Goal: Register for event/course

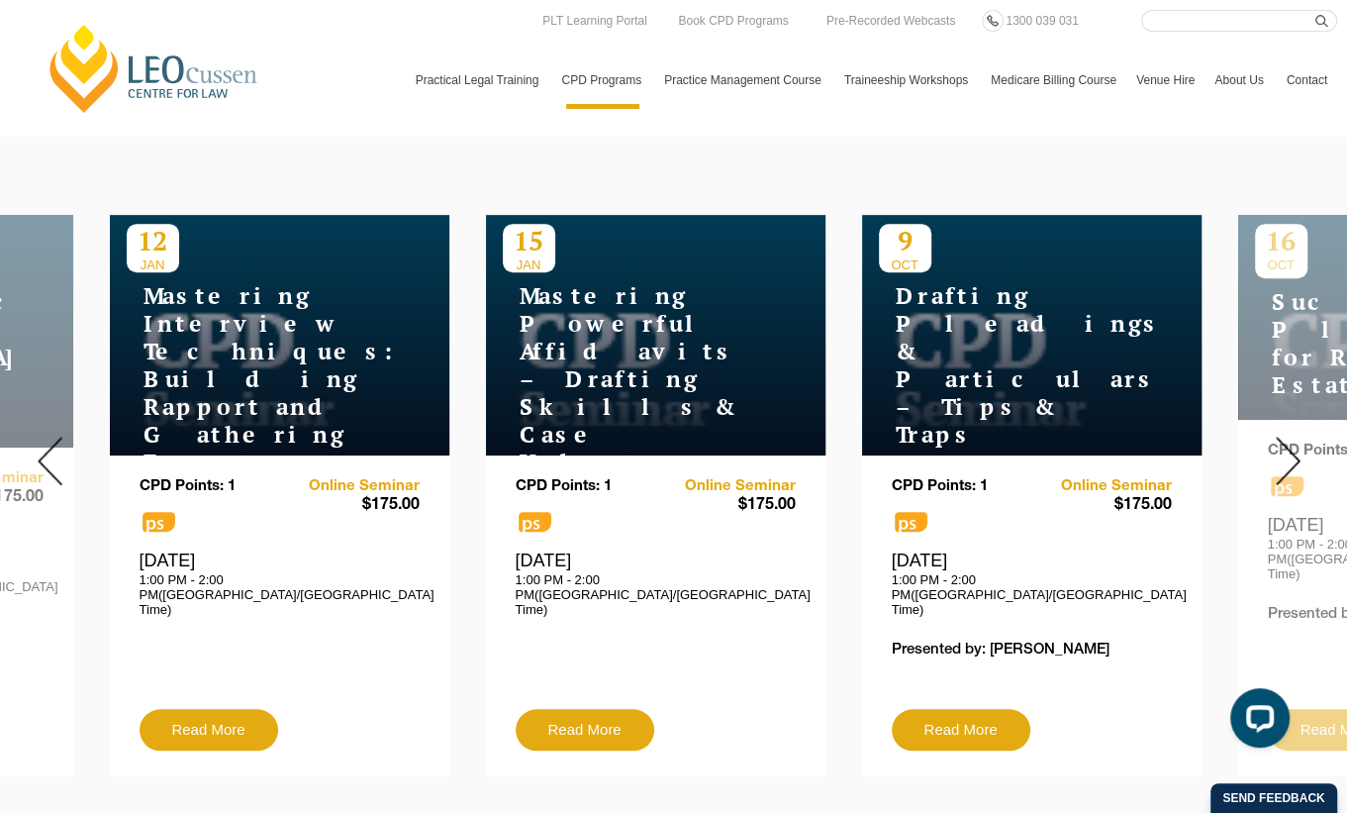
click at [956, 549] on div "[DATE] 1:00 PM - 2:00 PM([GEOGRAPHIC_DATA]/[GEOGRAPHIC_DATA] Time)" at bounding box center [1032, 582] width 280 height 67
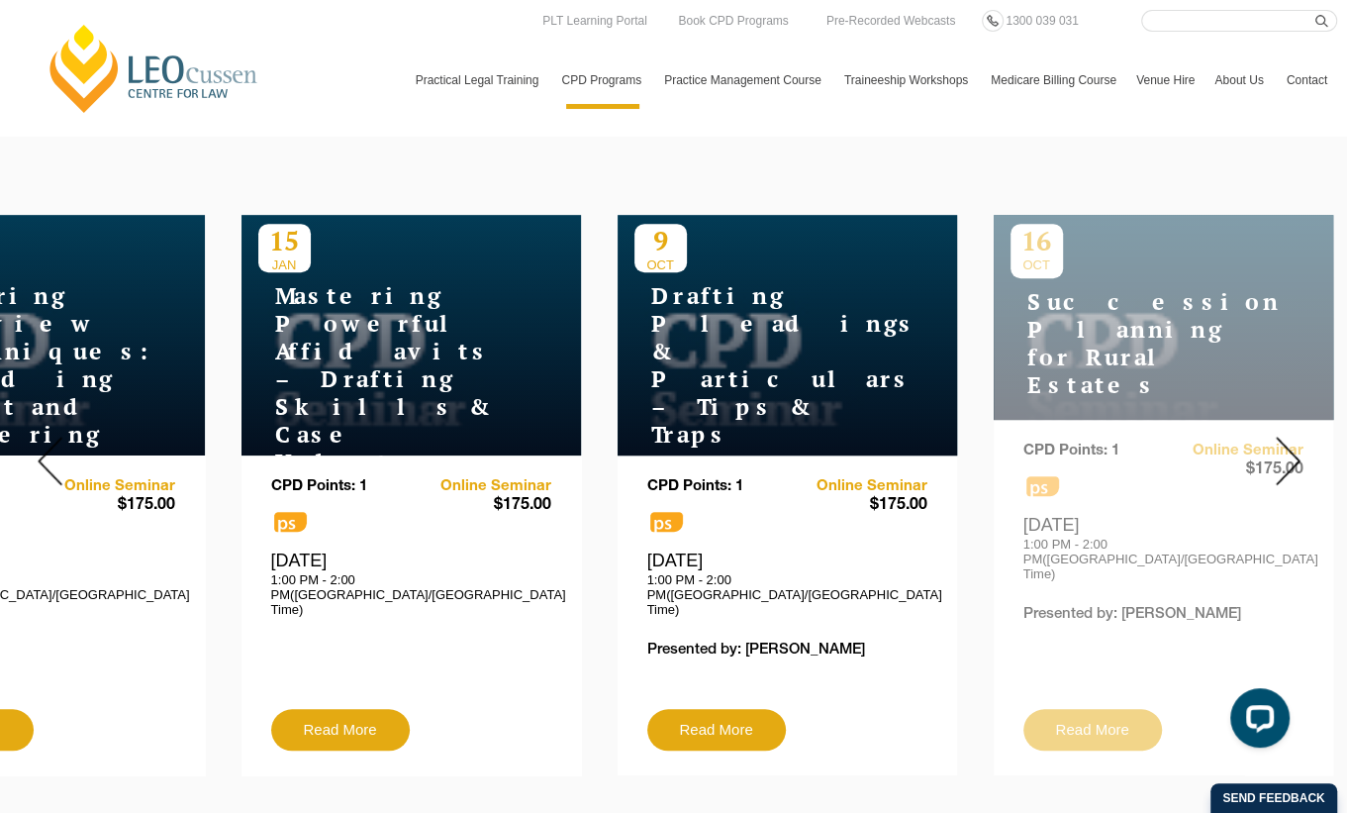
drag, startPoint x: 987, startPoint y: 492, endPoint x: 702, endPoint y: 525, distance: 287.0
click at [702, 525] on div "CPD Points: 1 ps Online Seminar $175.00" at bounding box center [787, 593] width 280 height 231
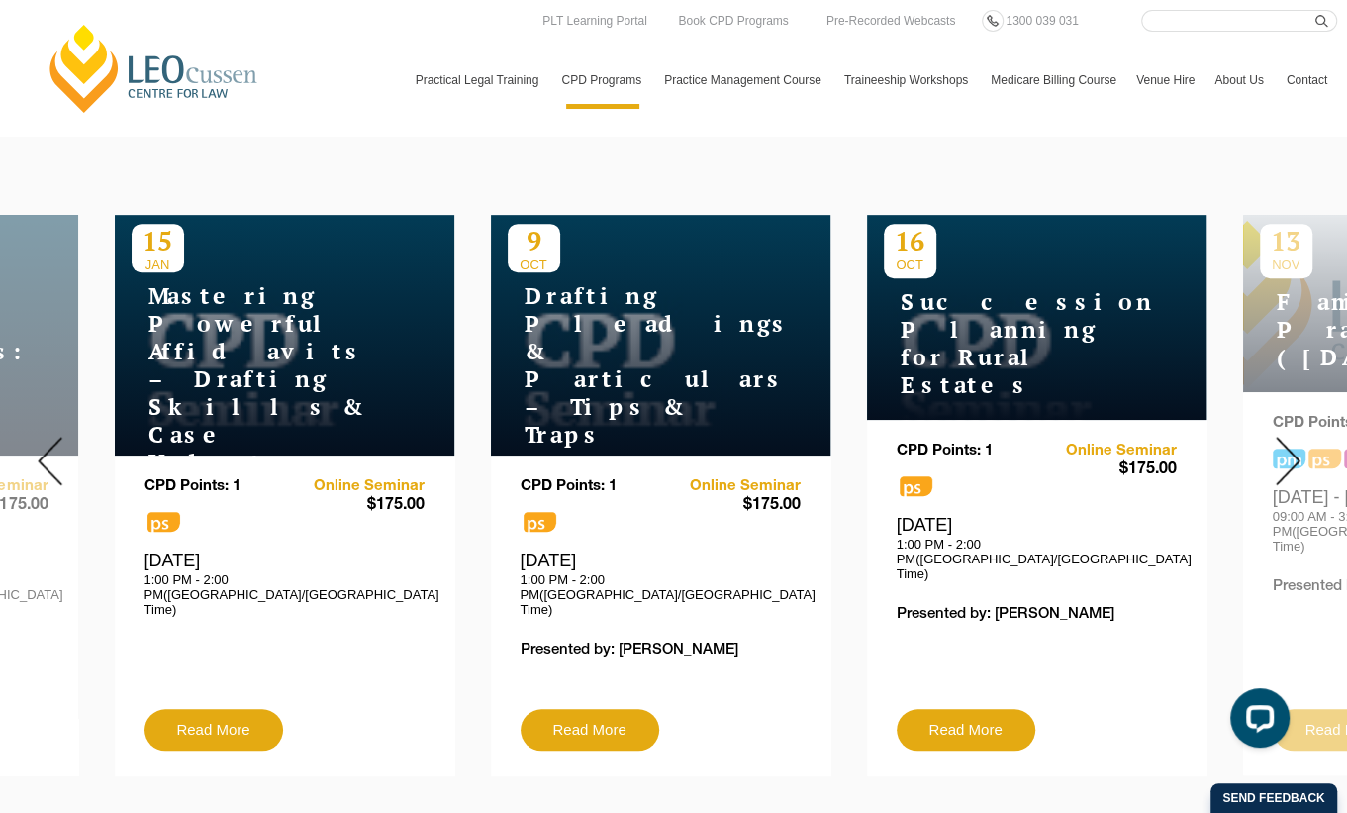
click at [599, 549] on div "[DATE] 1:00 PM - 2:00 PM([GEOGRAPHIC_DATA]/[GEOGRAPHIC_DATA] Time)" at bounding box center [661, 582] width 280 height 67
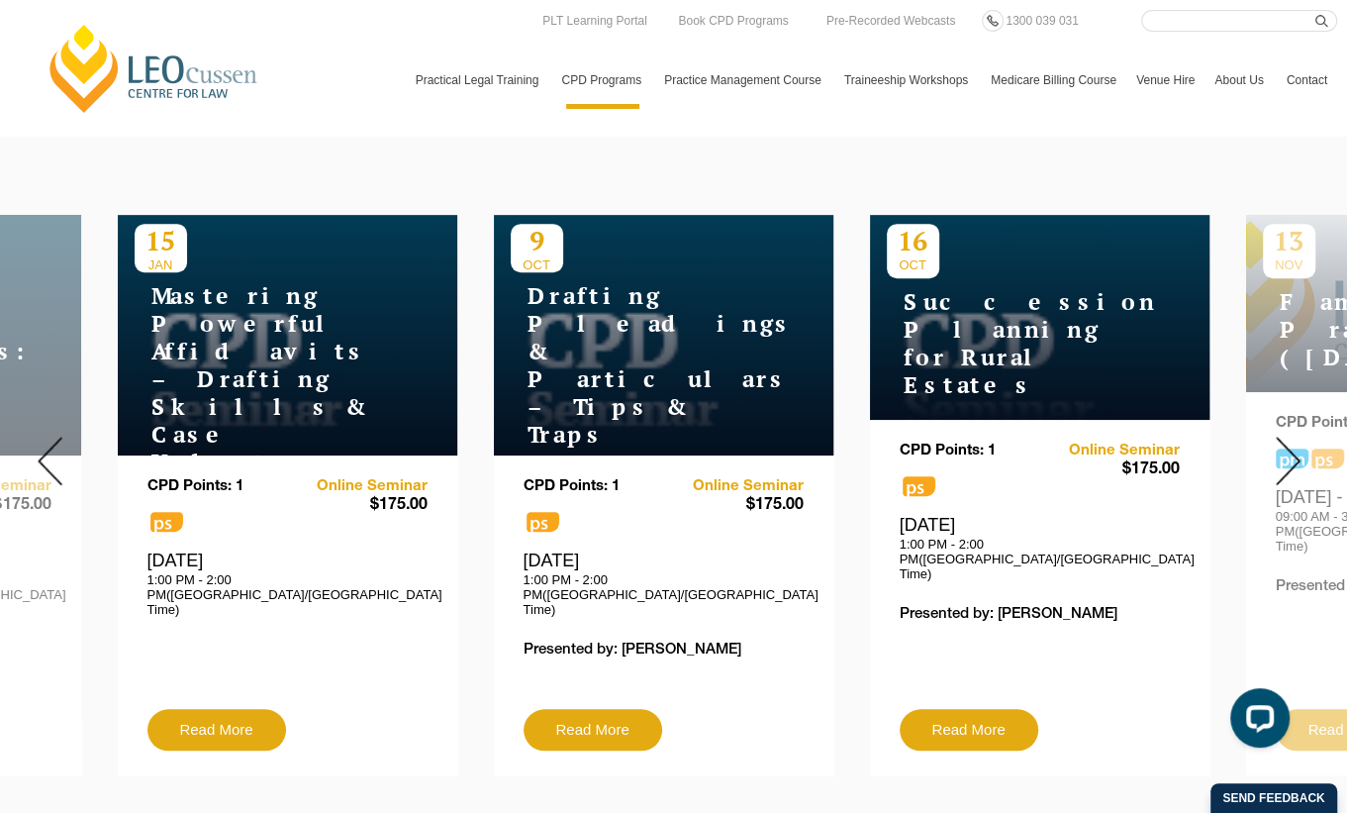
drag, startPoint x: 520, startPoint y: 294, endPoint x: 564, endPoint y: 345, distance: 67.3
click at [564, 345] on h4 "Drafting Pleadings & Particulars – Tips & Traps" at bounding box center [635, 365] width 248 height 166
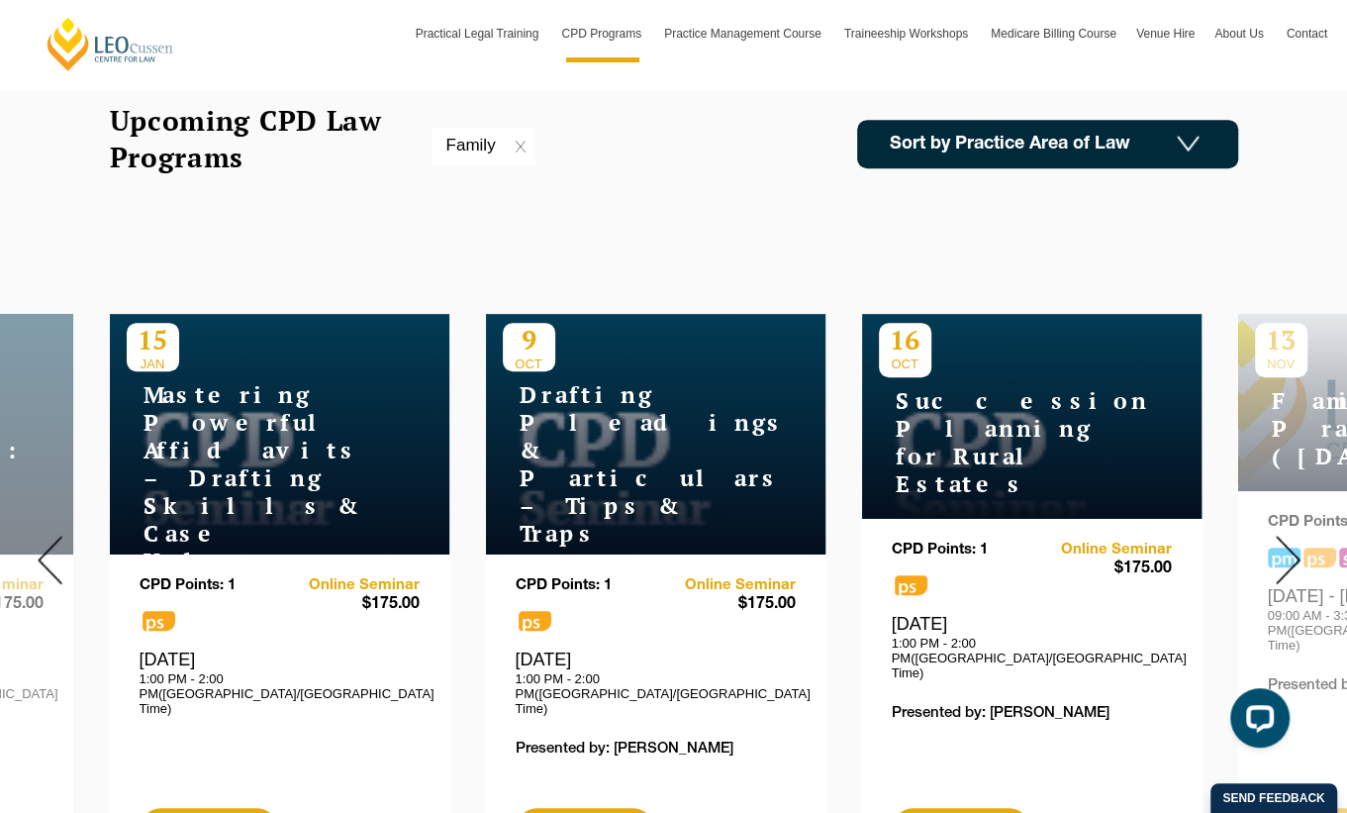
scroll to position [693, 0]
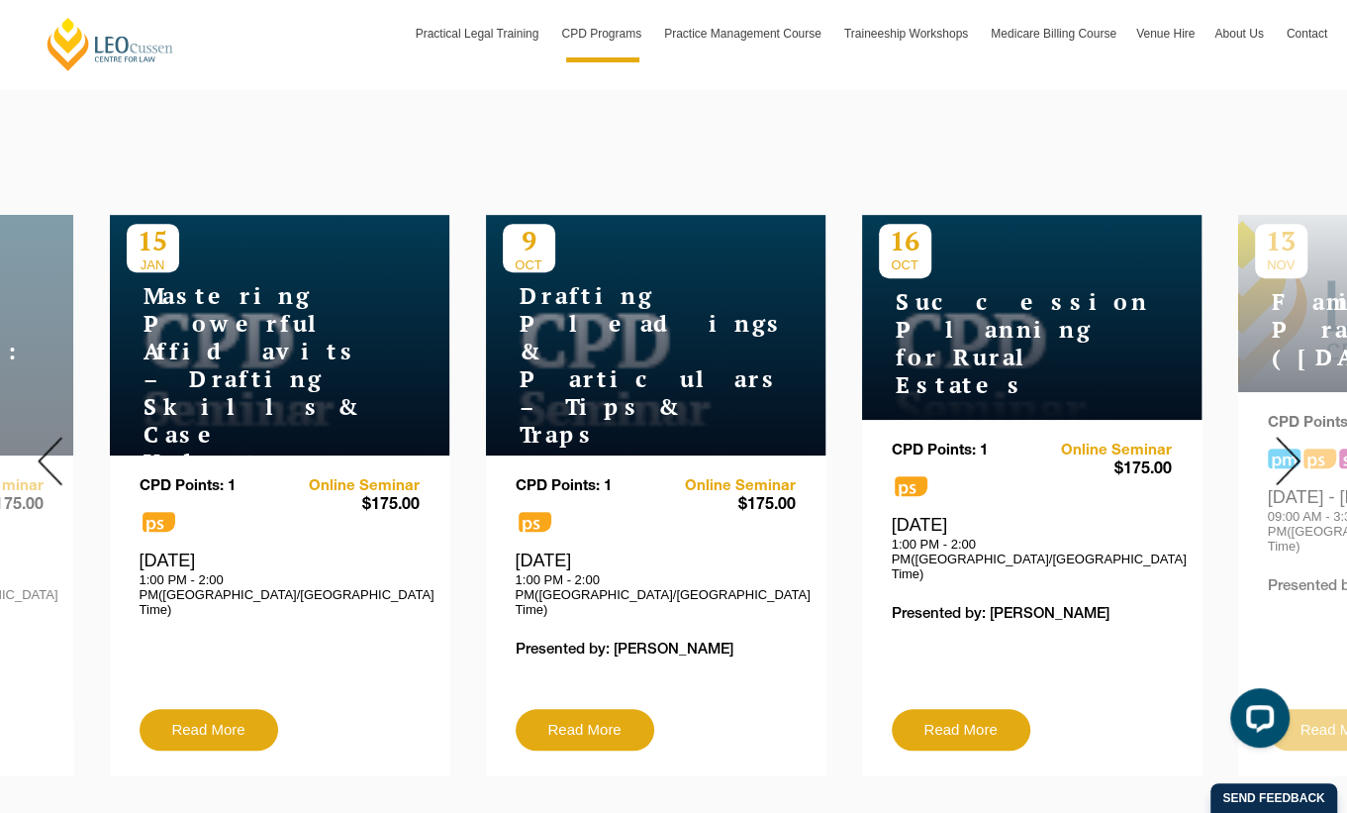
click at [1293, 443] on div at bounding box center [1288, 460] width 119 height 659
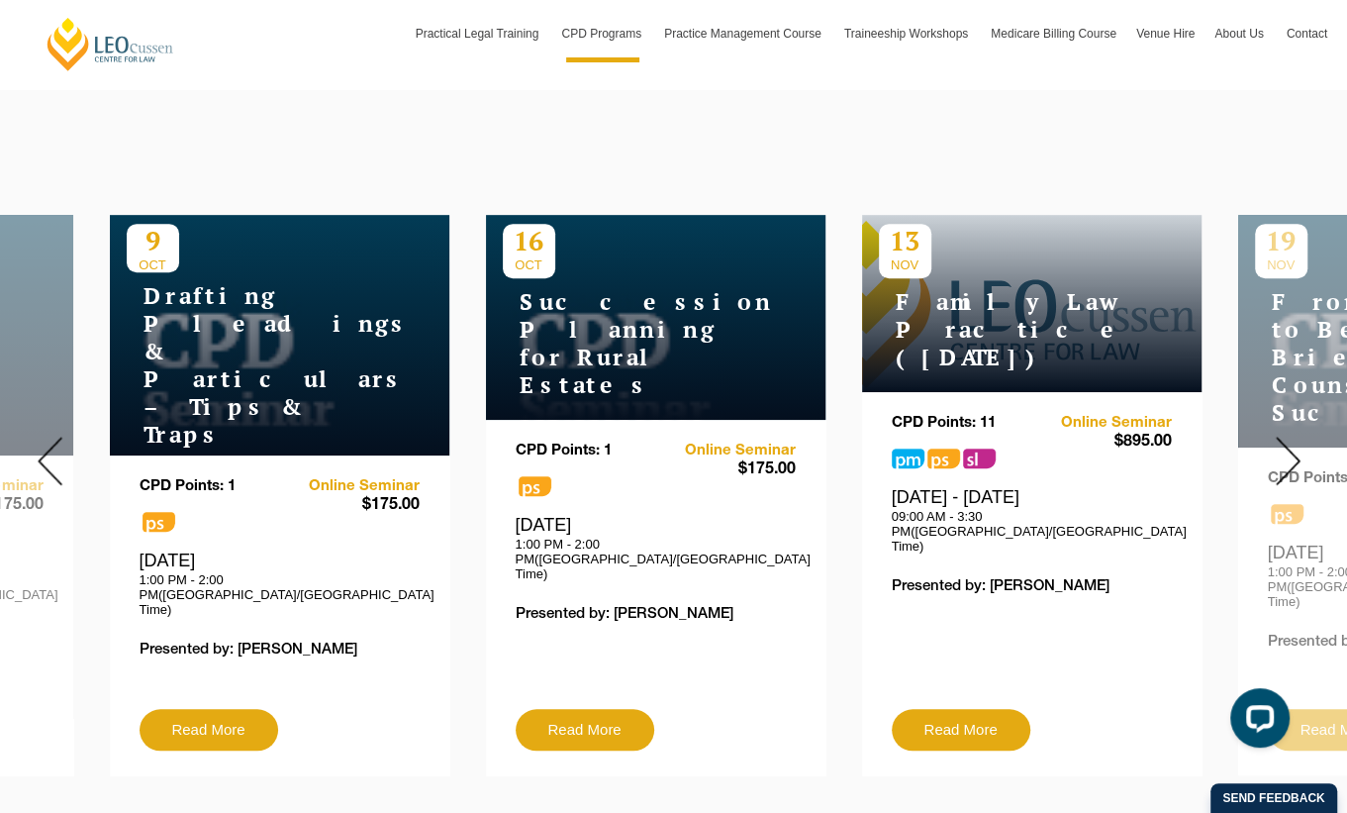
click at [1293, 443] on div at bounding box center [1288, 460] width 119 height 659
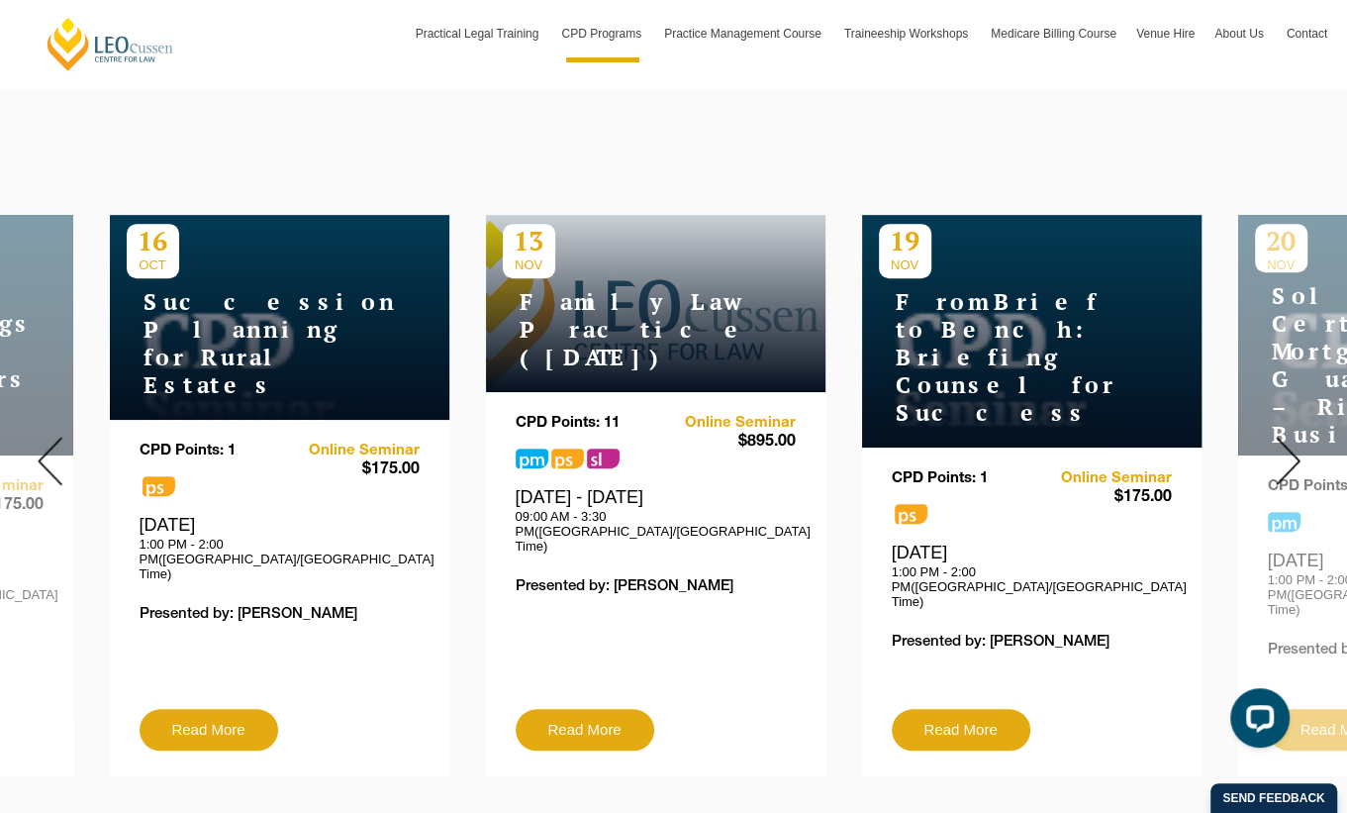
click at [1293, 443] on div at bounding box center [1288, 460] width 119 height 659
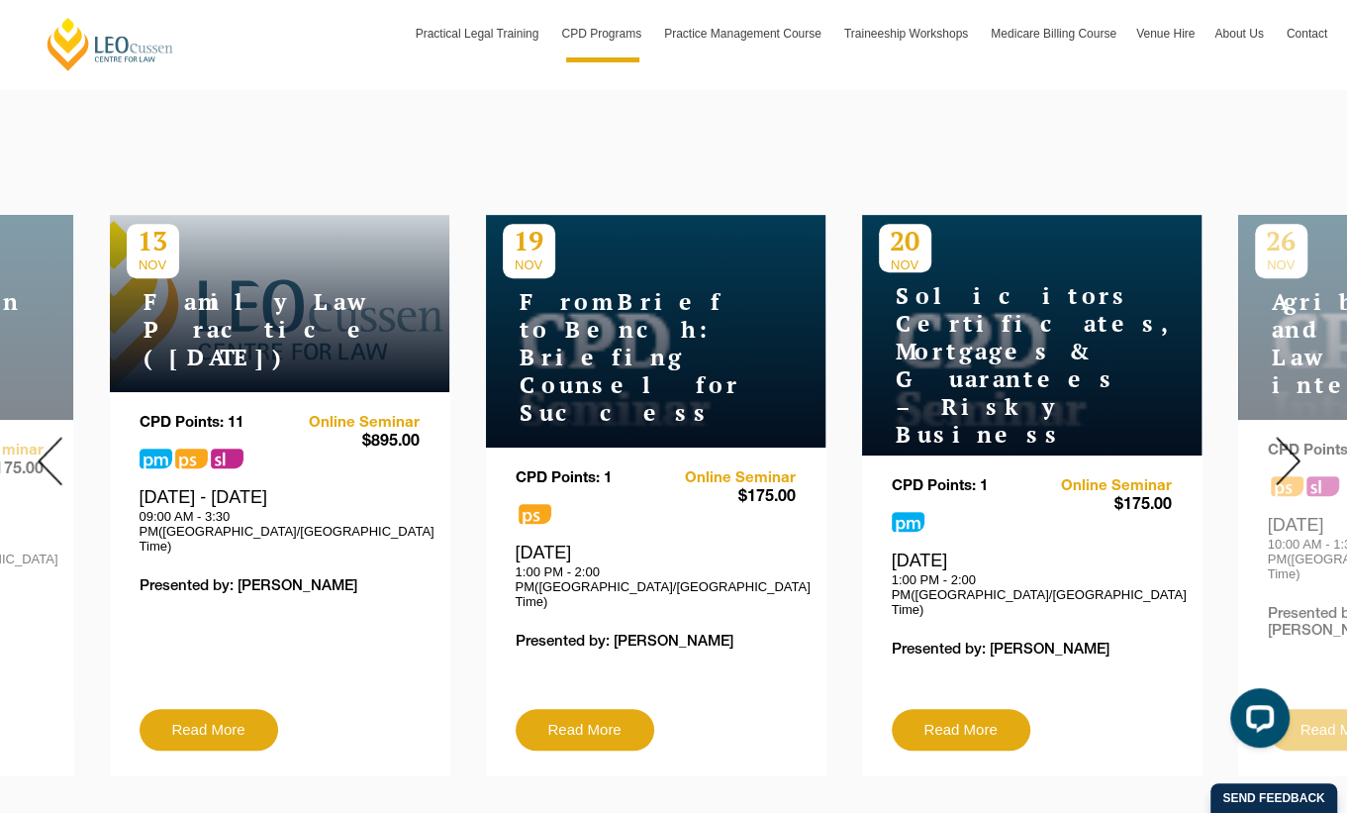
click at [1293, 443] on div at bounding box center [1288, 460] width 119 height 659
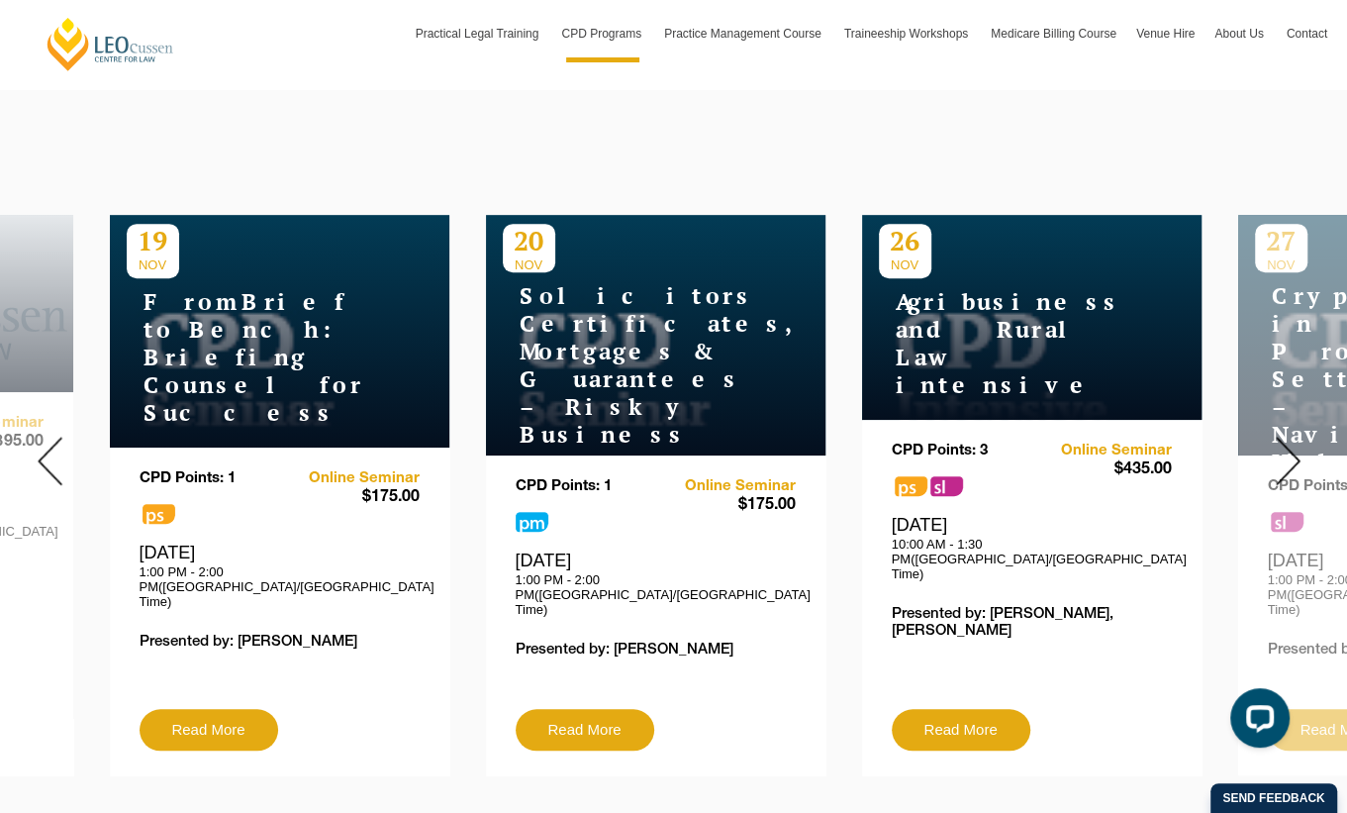
click at [1293, 443] on div at bounding box center [1288, 460] width 119 height 659
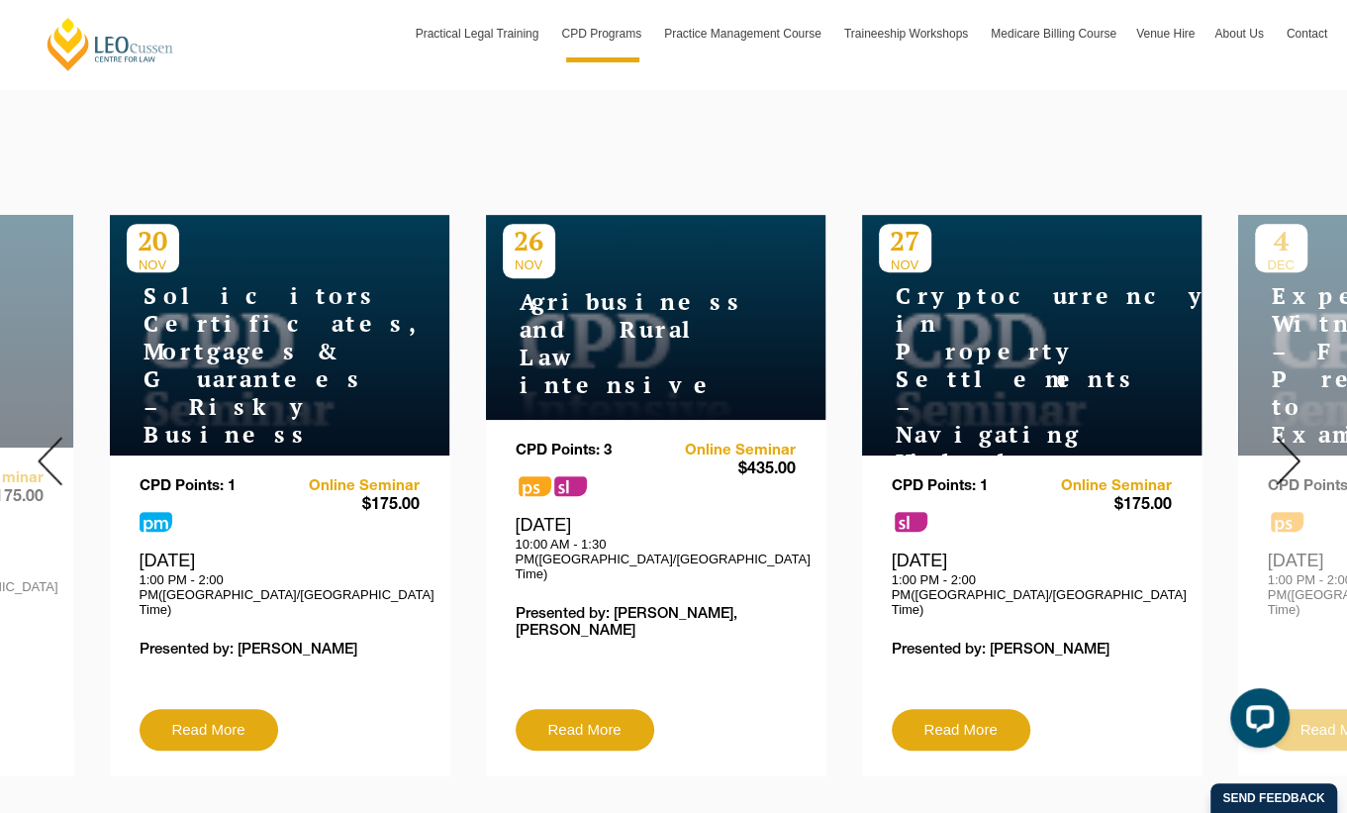
click at [1293, 443] on div at bounding box center [1288, 460] width 119 height 659
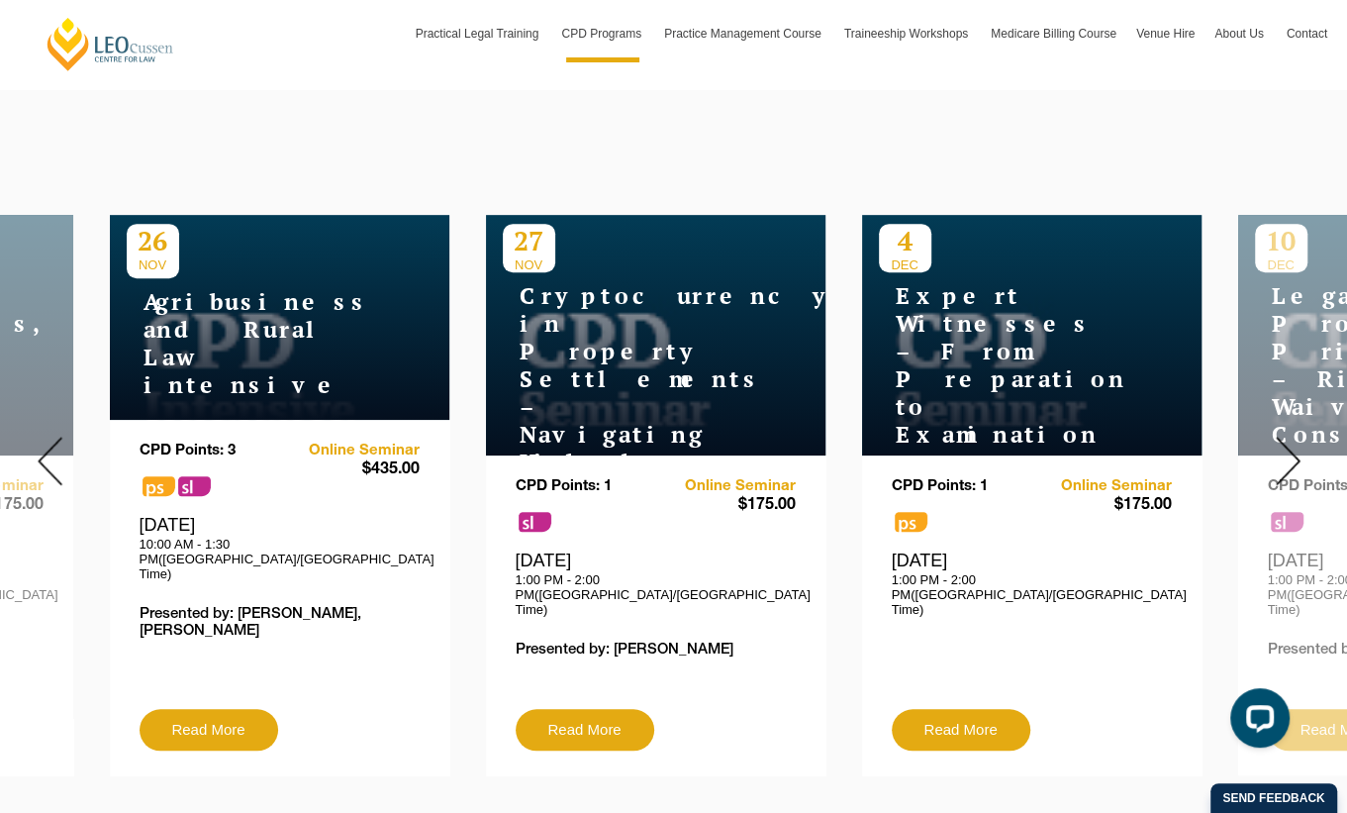
click at [1276, 437] on img at bounding box center [1288, 461] width 25 height 49
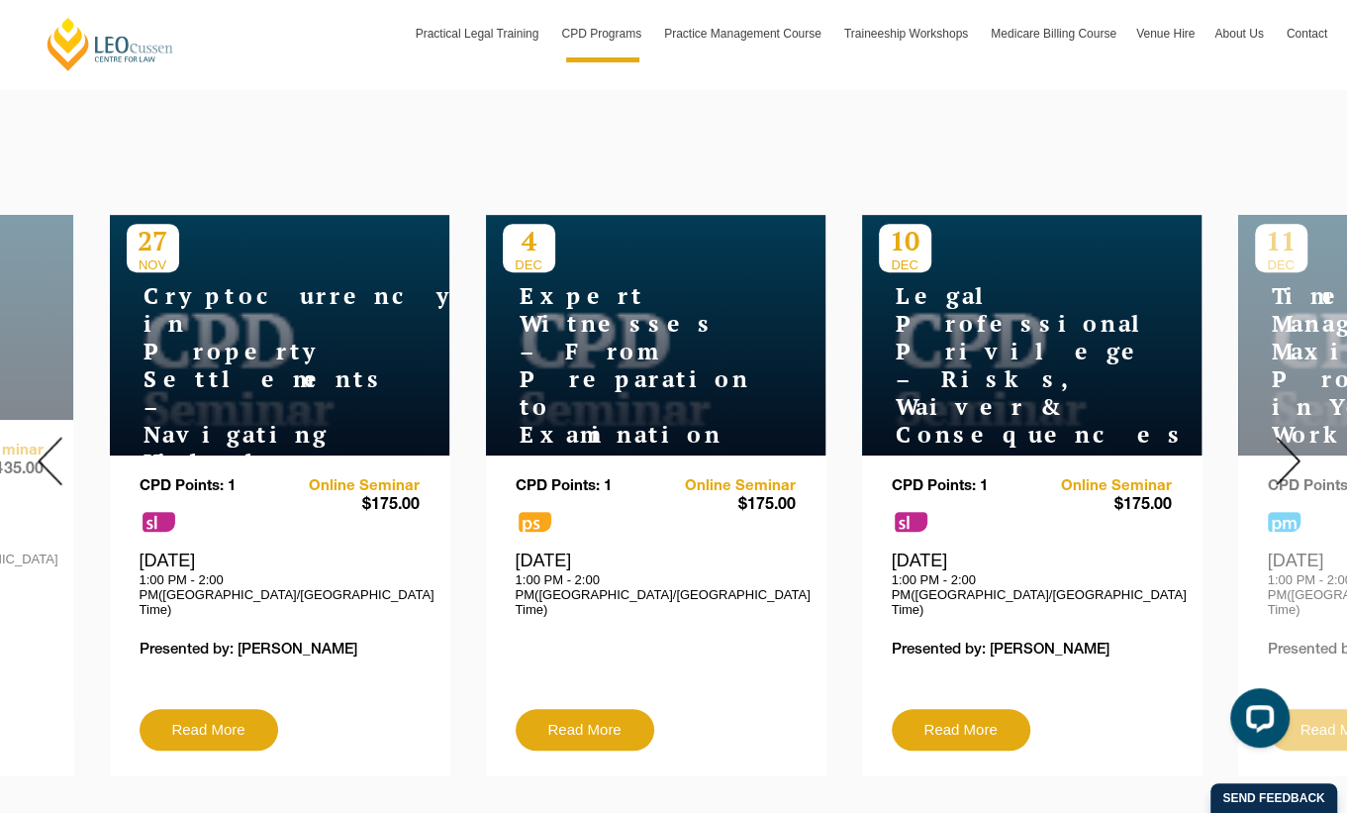
click at [1257, 446] on div at bounding box center [1288, 460] width 119 height 659
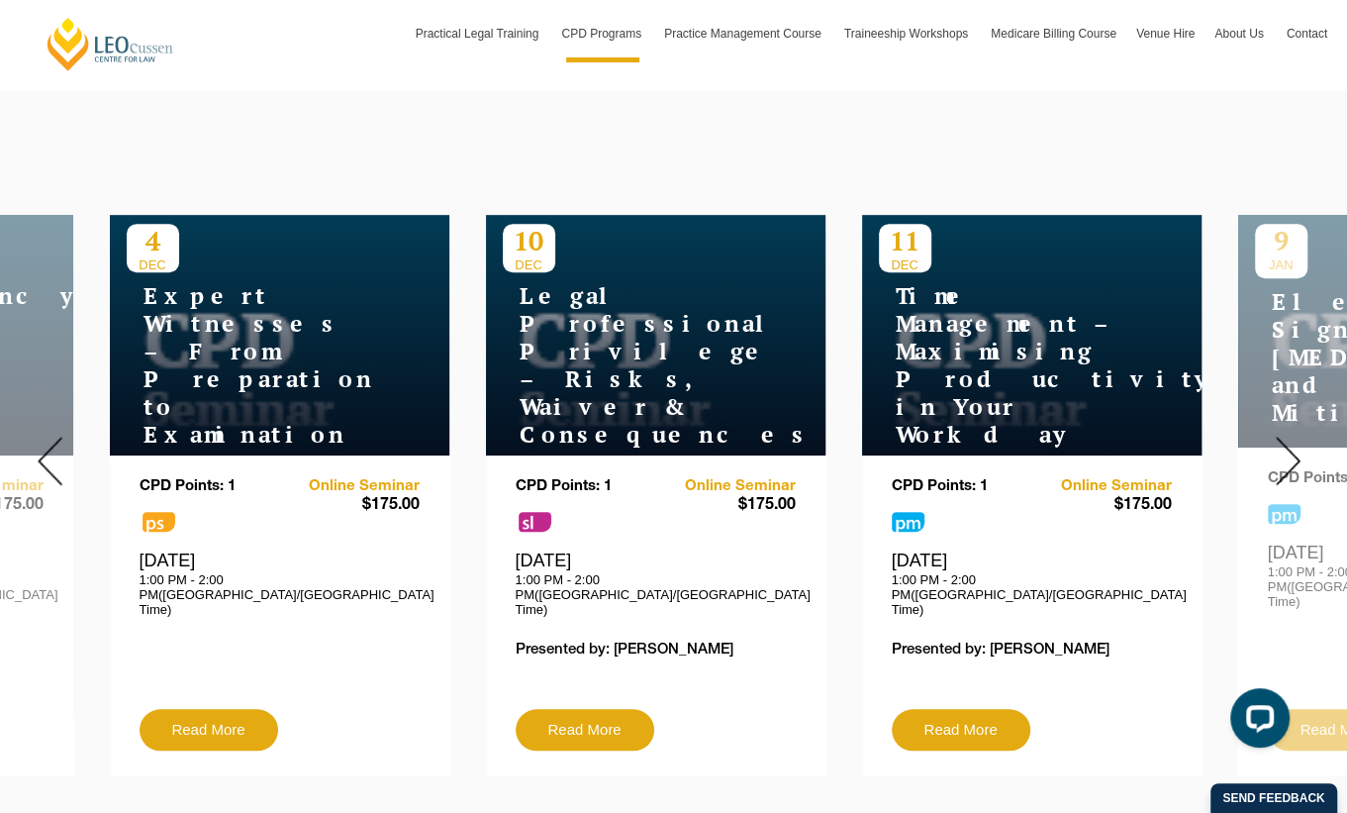
click at [1276, 457] on img at bounding box center [1288, 461] width 25 height 49
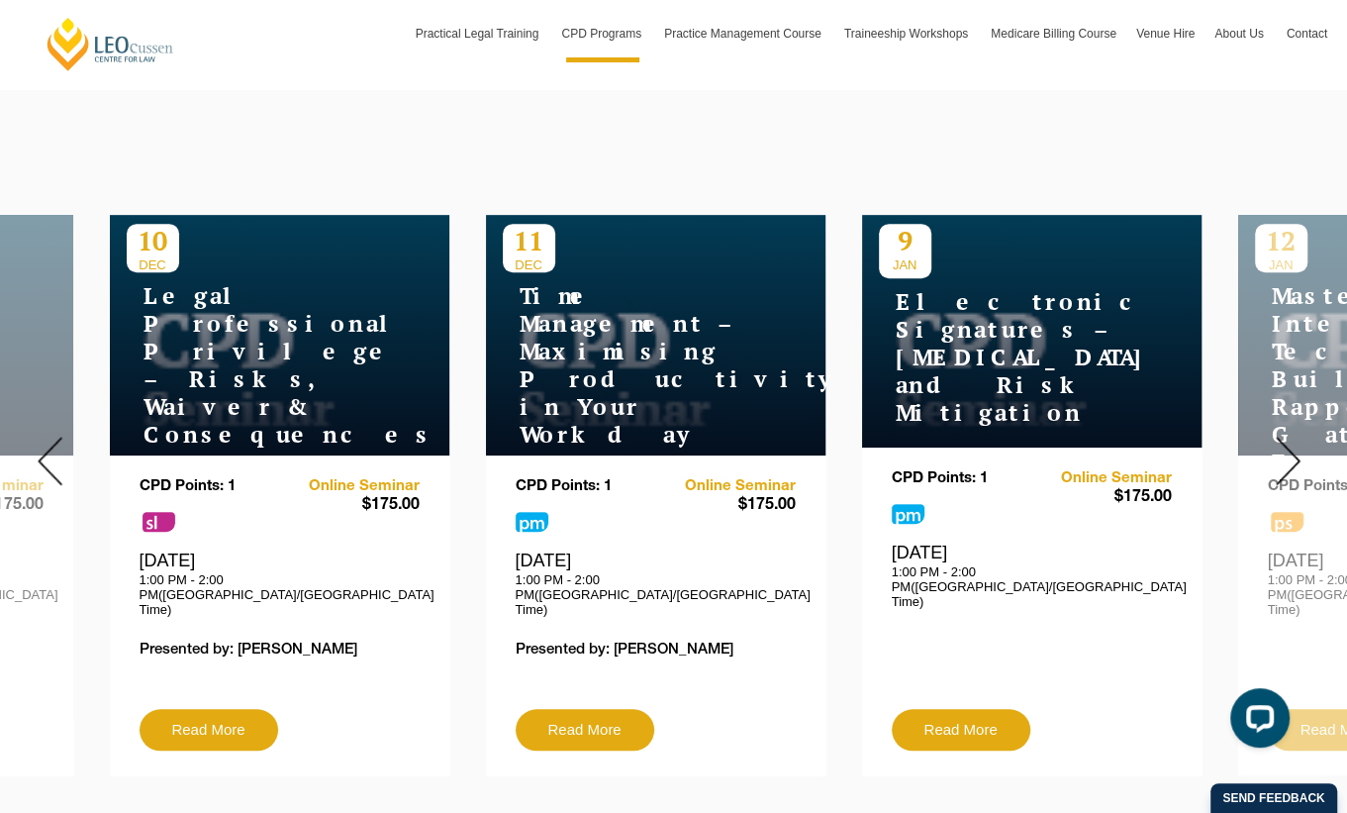
click at [1276, 457] on img at bounding box center [1288, 461] width 25 height 49
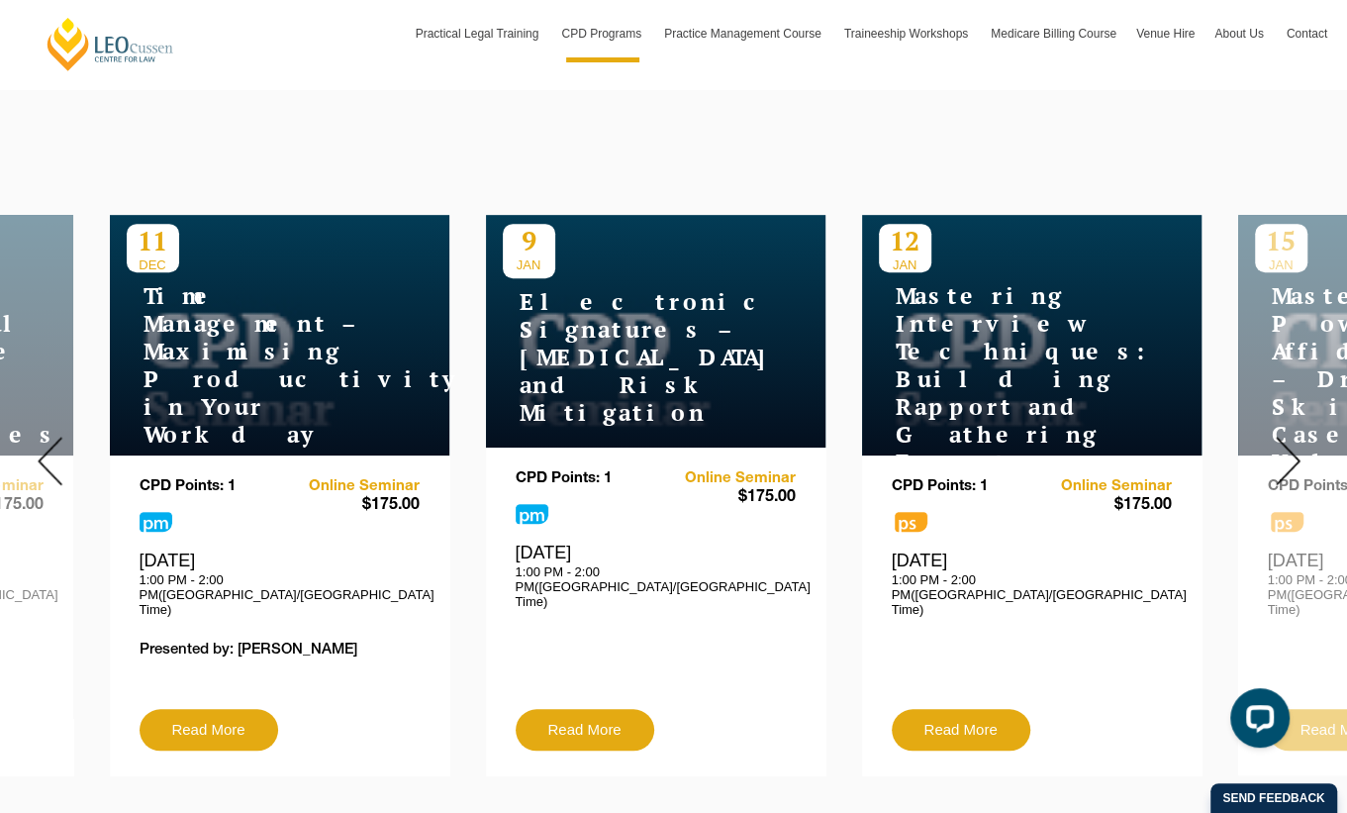
click at [1276, 457] on img at bounding box center [1288, 461] width 25 height 49
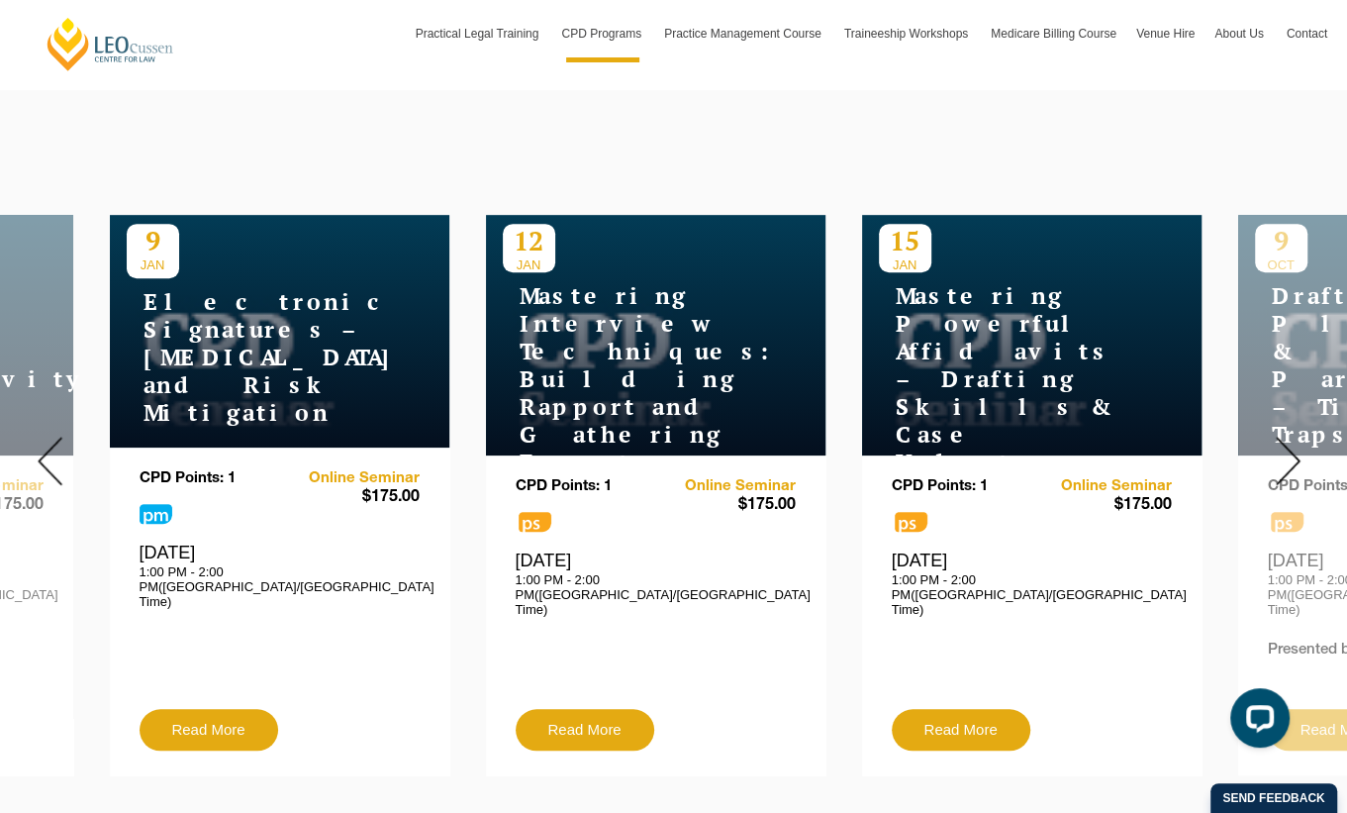
click at [1276, 457] on img at bounding box center [1288, 461] width 25 height 49
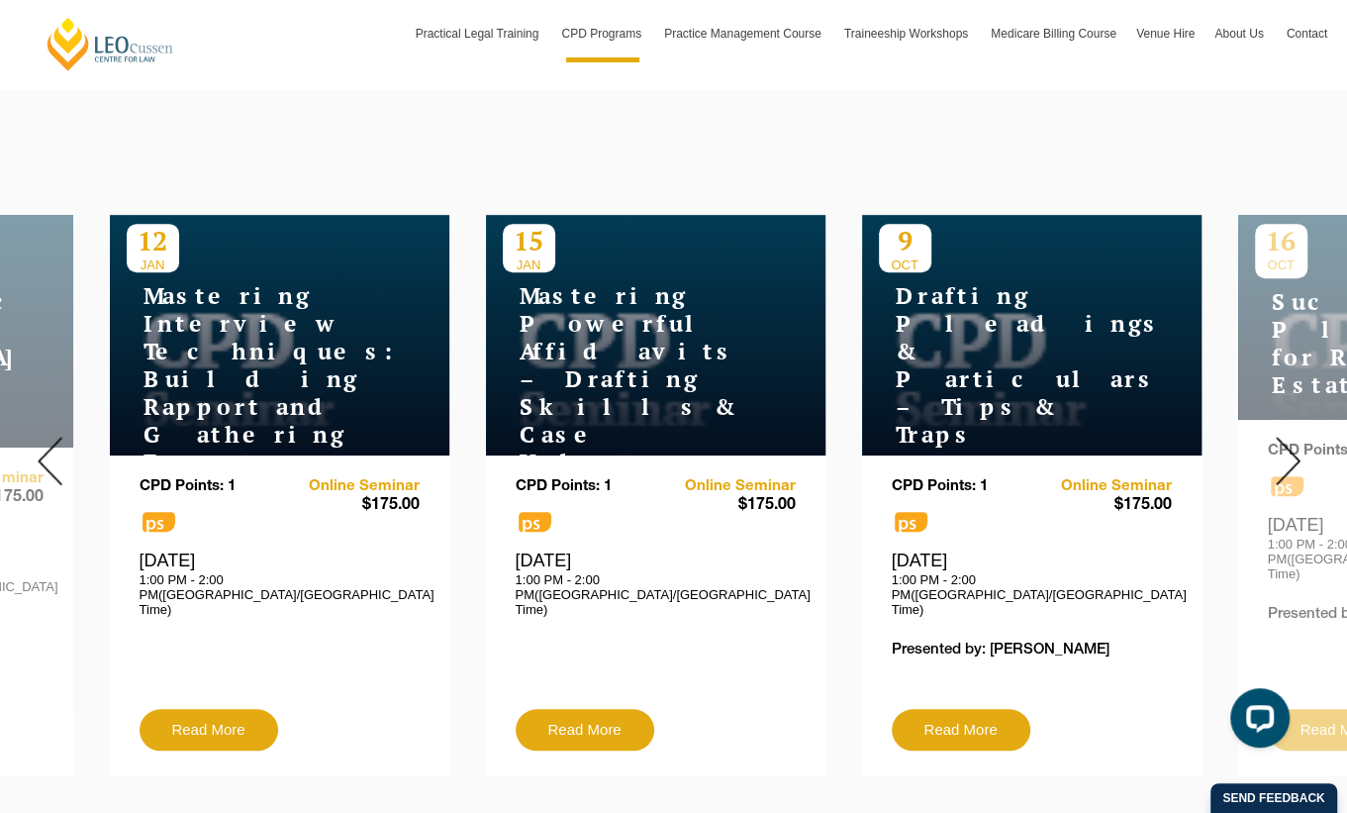
click at [1276, 457] on img at bounding box center [1288, 461] width 25 height 49
